Goal: Information Seeking & Learning: Check status

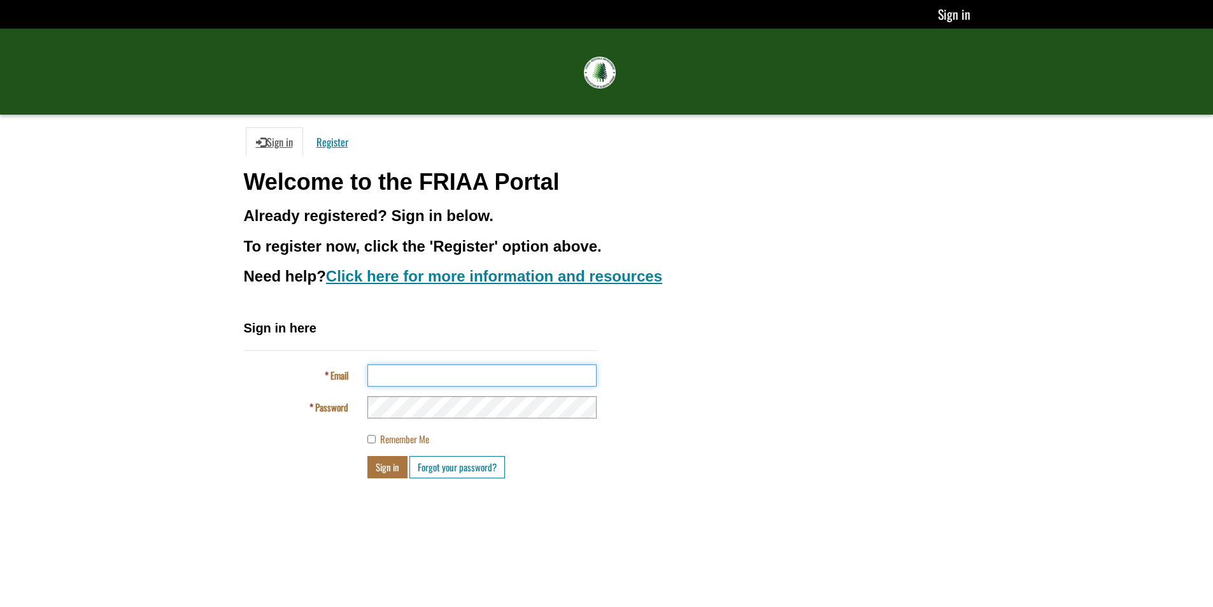
click at [446, 380] on input "Email" at bounding box center [481, 375] width 229 height 22
type input "**********"
click at [367, 456] on button "Sign in" at bounding box center [387, 467] width 40 height 22
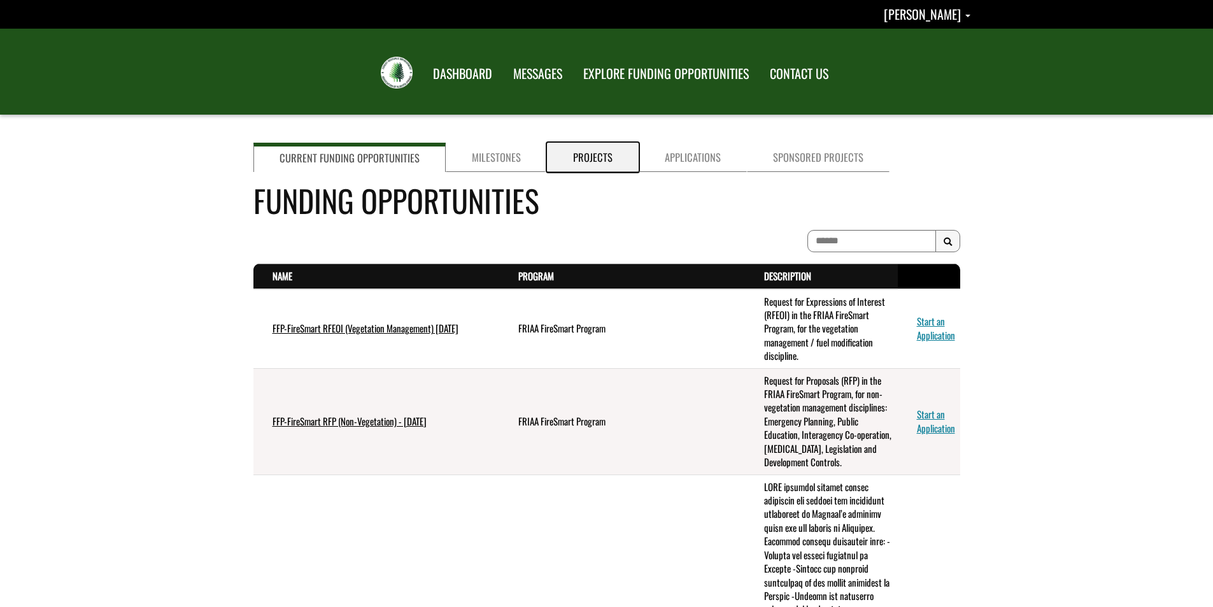
click at [567, 160] on link "Projects" at bounding box center [593, 157] width 92 height 29
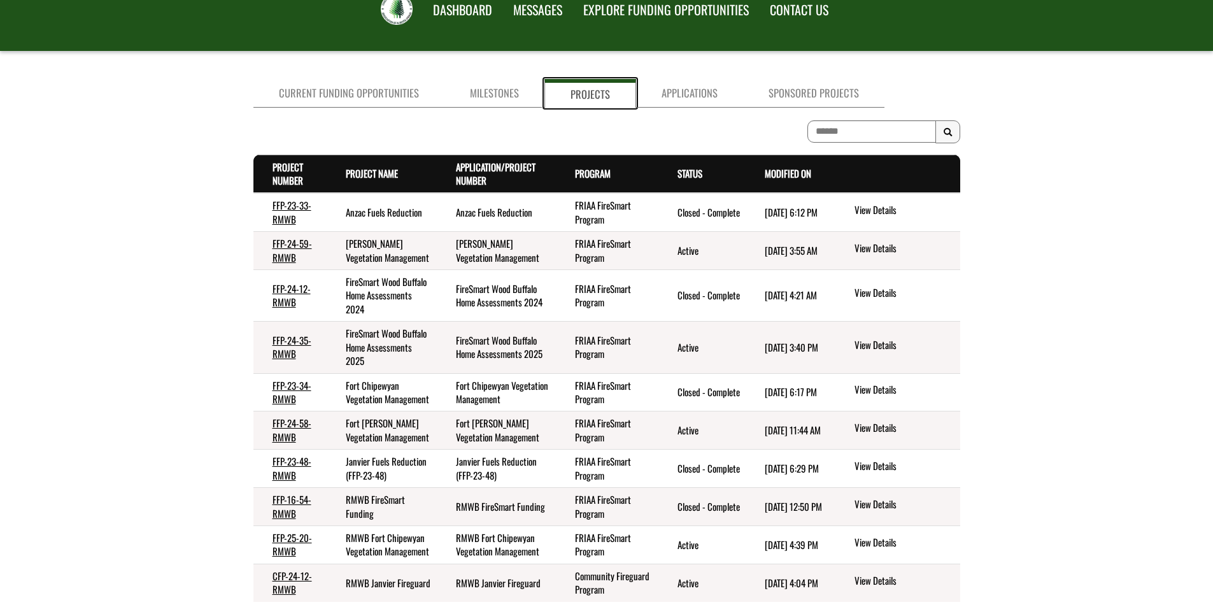
scroll to position [127, 0]
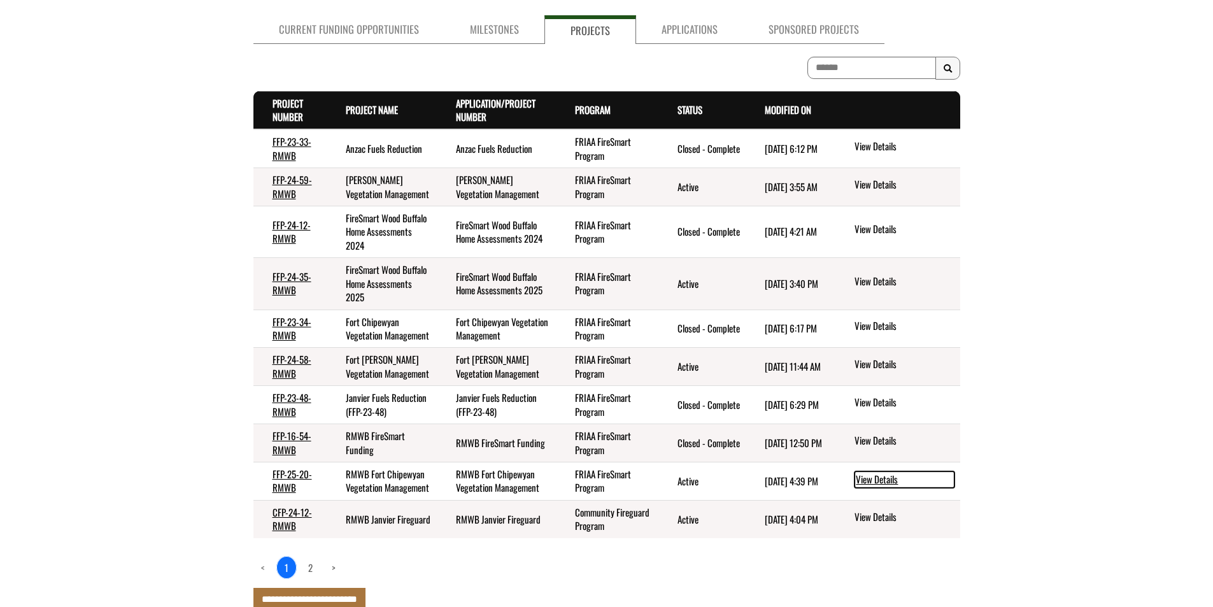
click at [874, 488] on link "View Details" at bounding box center [904, 479] width 100 height 17
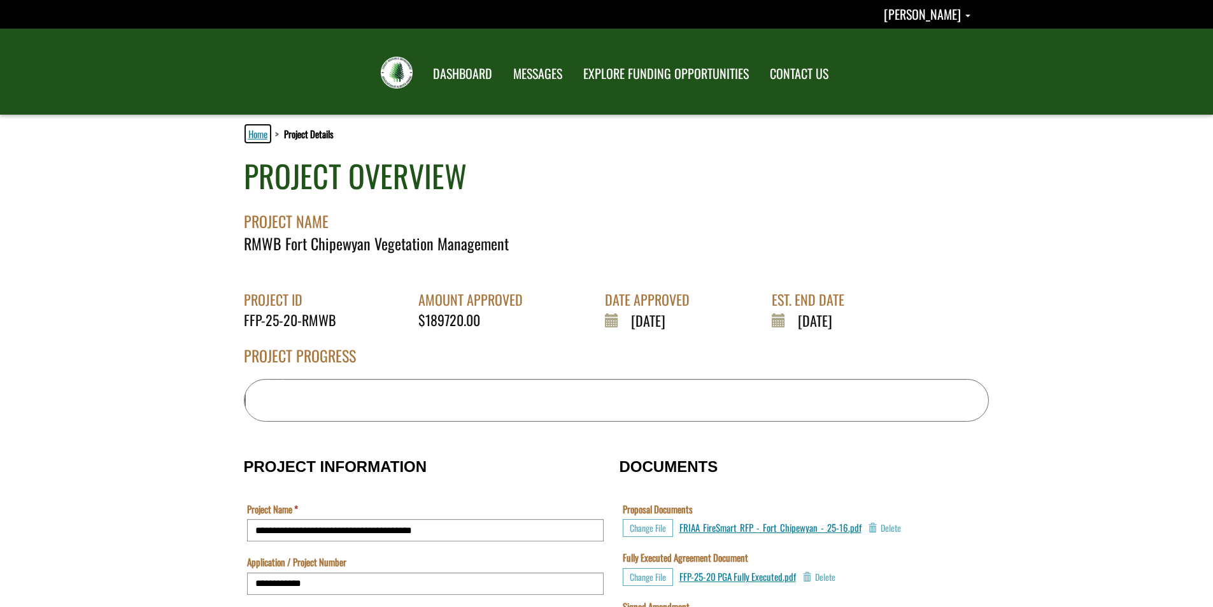
click at [250, 136] on link "Home" at bounding box center [258, 133] width 24 height 17
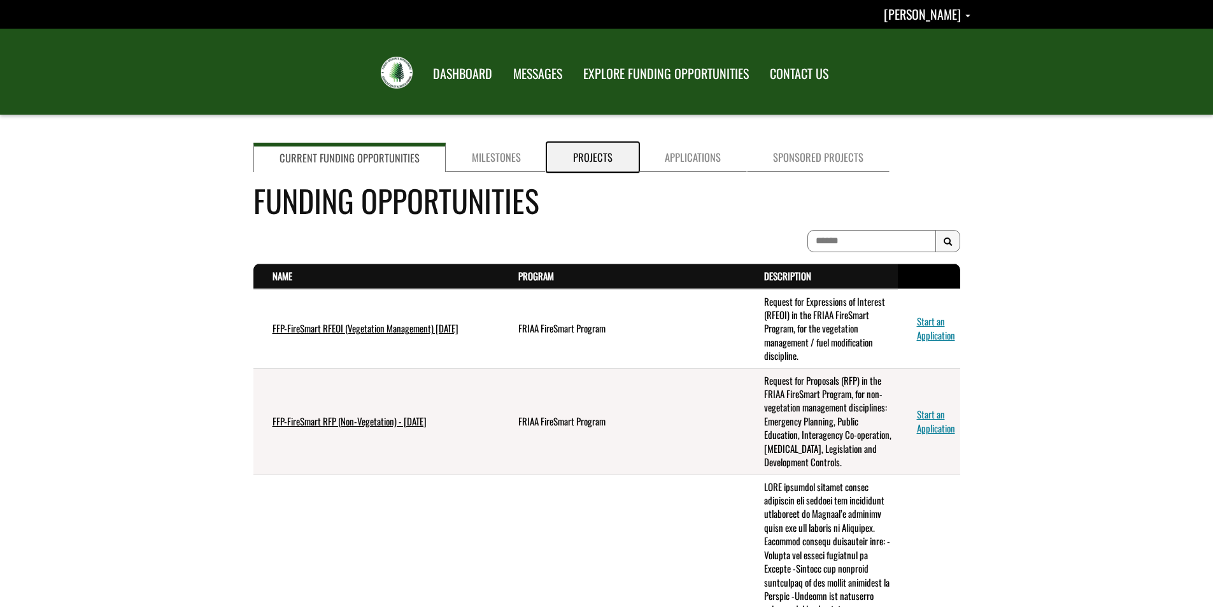
click at [583, 155] on link "Projects" at bounding box center [593, 157] width 92 height 29
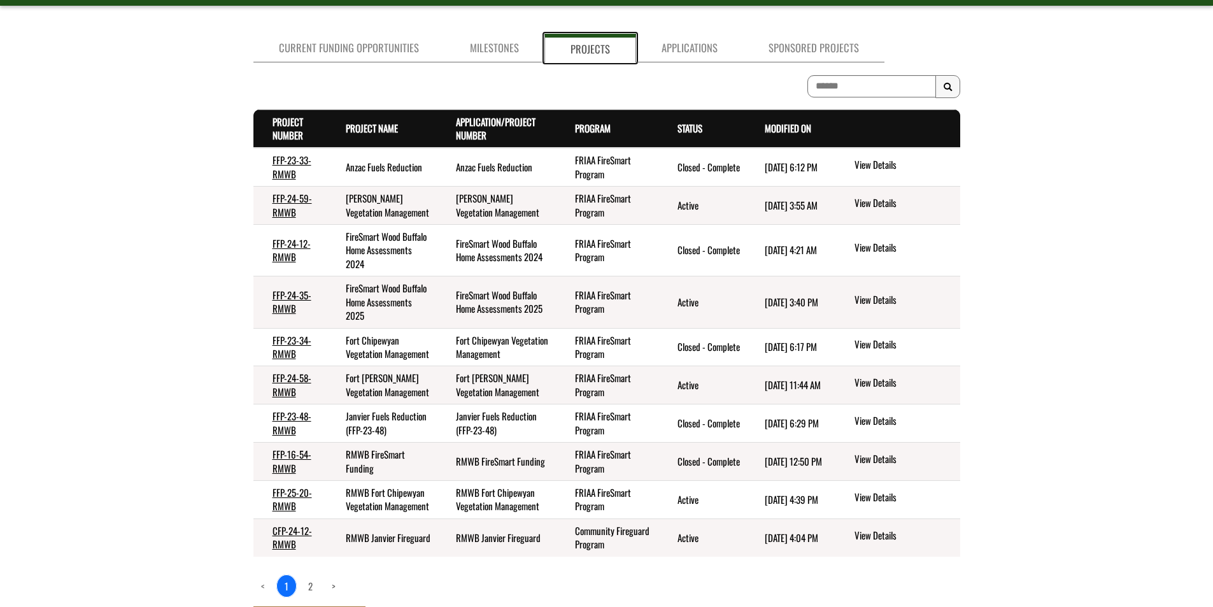
scroll to position [108, 0]
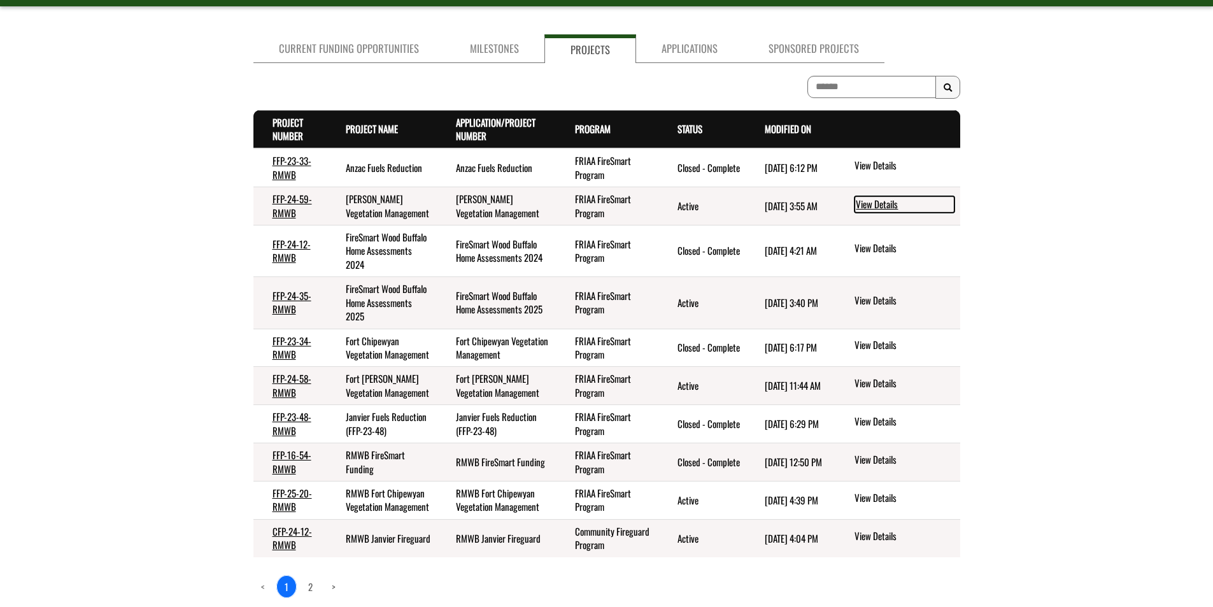
click at [880, 208] on link "View Details" at bounding box center [904, 204] width 100 height 17
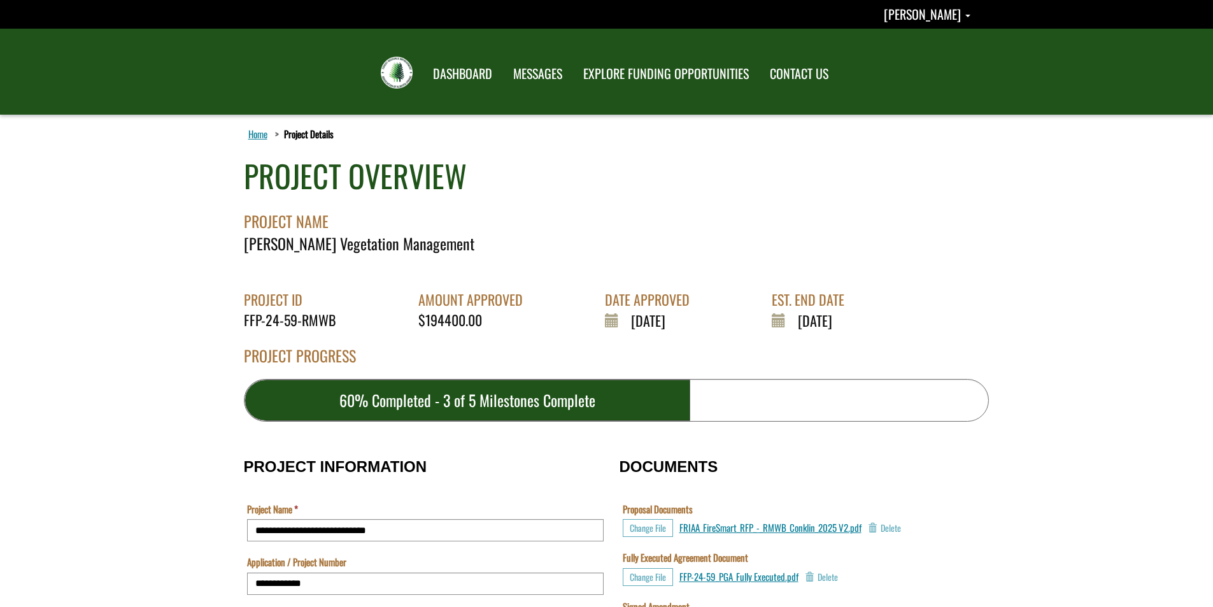
click at [262, 136] on link "Home" at bounding box center [258, 133] width 24 height 17
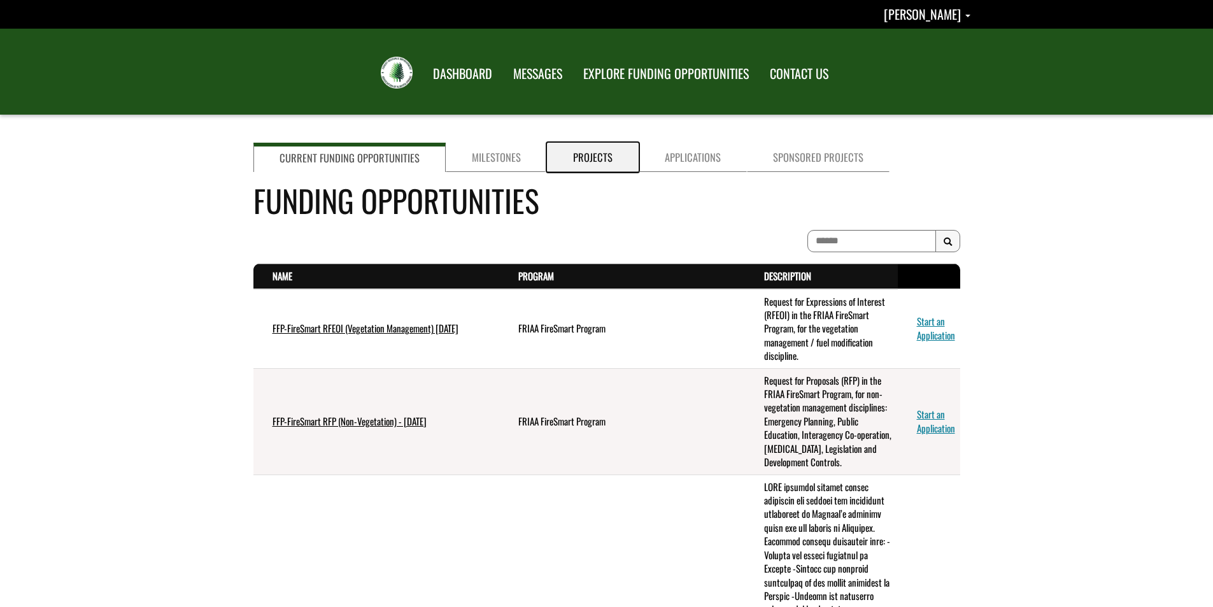
click at [599, 156] on link "Projects" at bounding box center [593, 157] width 92 height 29
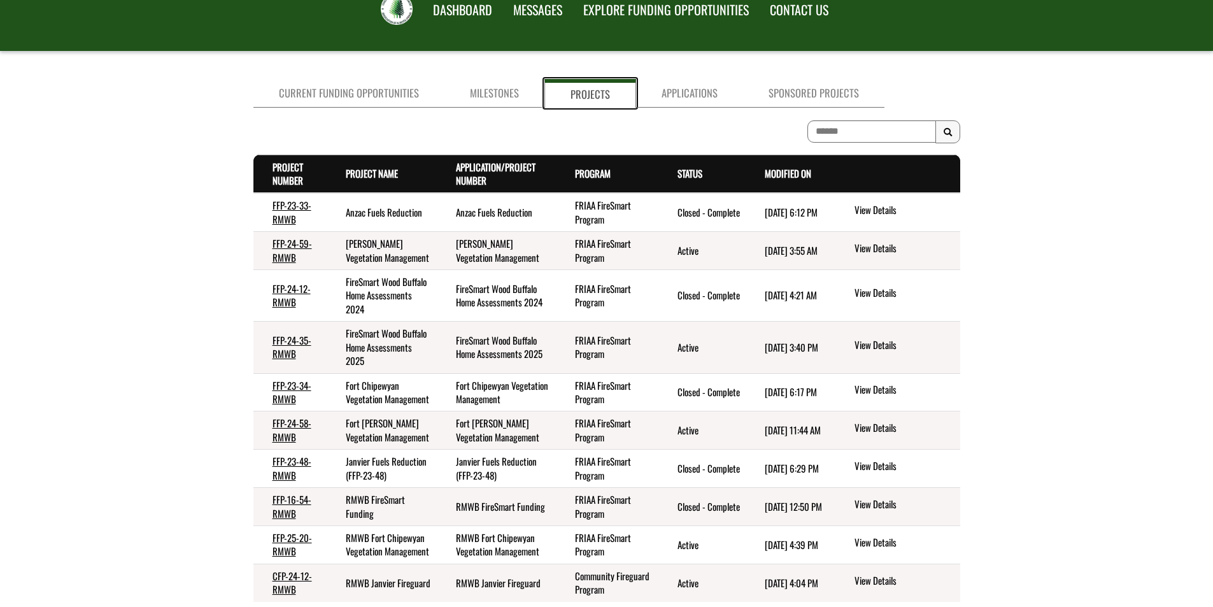
scroll to position [127, 0]
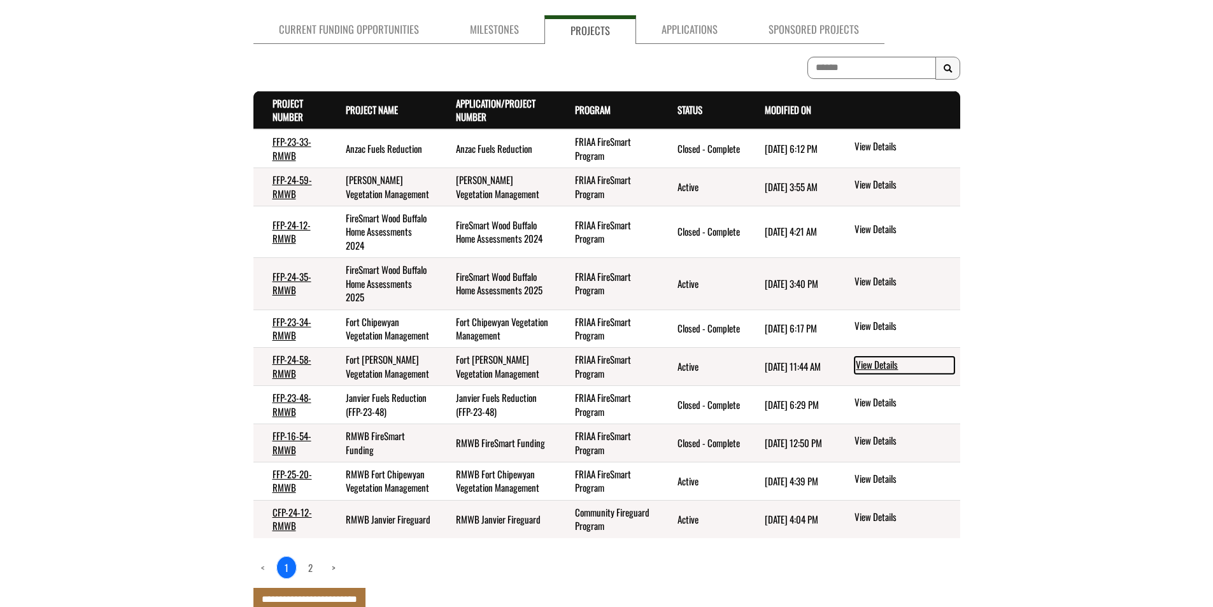
click at [885, 373] on link "View Details" at bounding box center [904, 365] width 100 height 17
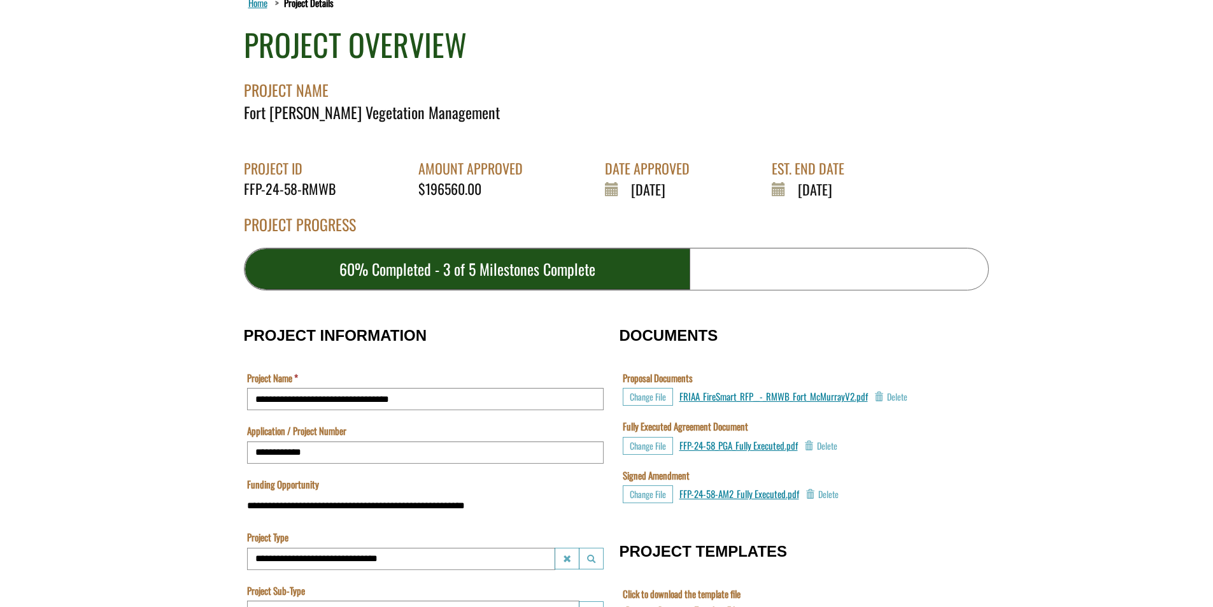
scroll to position [127, 0]
